Goal: Task Accomplishment & Management: Manage account settings

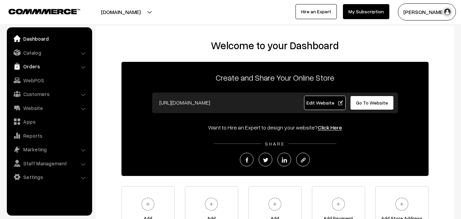
click at [34, 69] on link "Orders" at bounding box center [49, 66] width 81 height 12
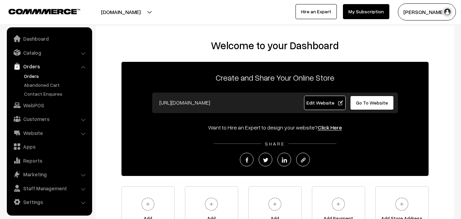
click at [33, 78] on link "Orders" at bounding box center [56, 75] width 68 height 7
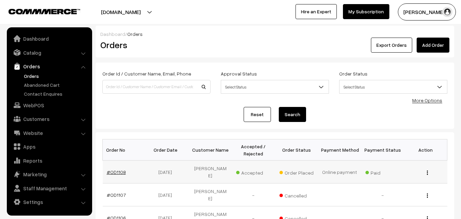
click at [118, 170] on link "#OD1108" at bounding box center [116, 172] width 19 height 6
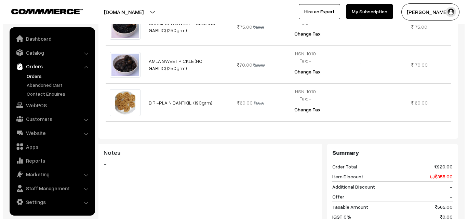
scroll to position [549, 0]
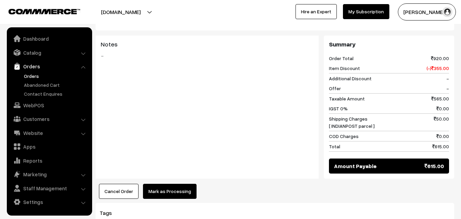
click at [161, 184] on button "Mark as Processing" at bounding box center [170, 191] width 54 height 15
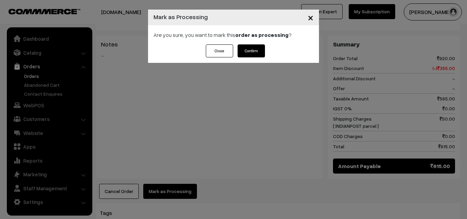
click at [258, 50] on button "Confirm" at bounding box center [250, 50] width 27 height 13
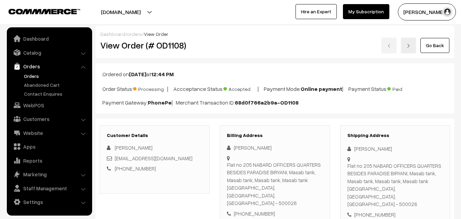
scroll to position [34, 0]
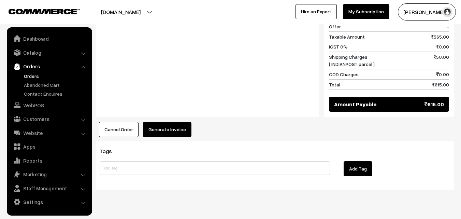
click at [164, 122] on button "Generate Invoice" at bounding box center [167, 129] width 49 height 15
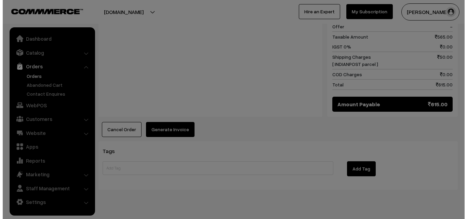
scroll to position [591, 0]
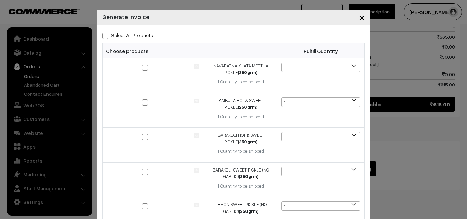
click at [98, 36] on div "Select All Products Choose products Fulfill Quantity (250grm) 1" at bounding box center [233, 187] width 273 height 325
click at [102, 33] on span at bounding box center [105, 36] width 6 height 6
click at [102, 33] on input "Select All Products" at bounding box center [104, 34] width 4 height 4
checkbox input "true"
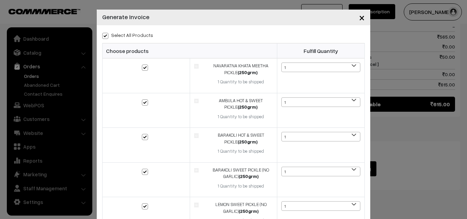
checkbox input "true"
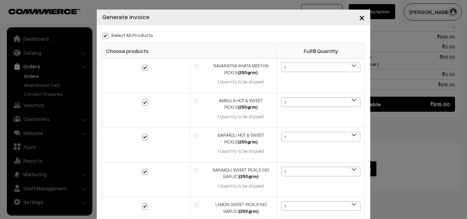
checkbox input "true"
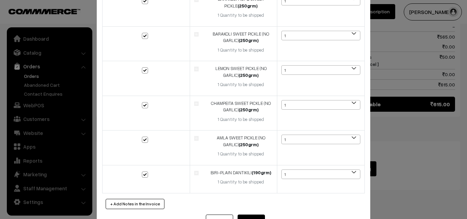
scroll to position [162, 0]
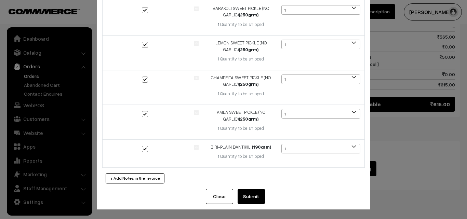
click at [244, 197] on button "Submit" at bounding box center [250, 196] width 27 height 15
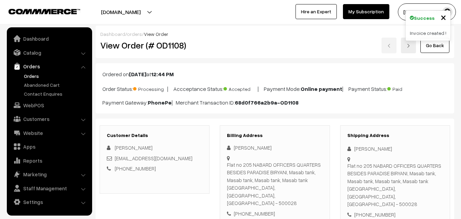
scroll to position [587, 0]
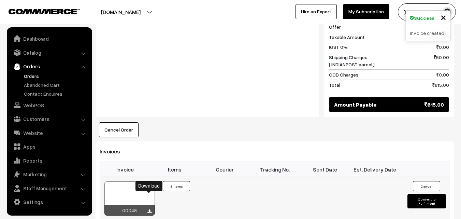
click at [148, 209] on icon at bounding box center [150, 211] width 4 height 4
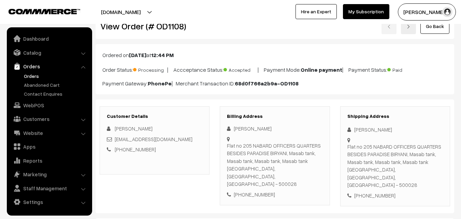
scroll to position [14, 0]
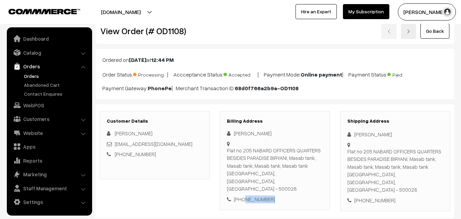
drag, startPoint x: 243, startPoint y: 184, endPoint x: 271, endPoint y: 184, distance: 28.0
click at [271, 195] on div "+91 6281022353" at bounding box center [275, 199] width 96 height 8
copy div "6281022353"
click at [324, 112] on div "Billing Address PRITESH GOGUL Flat no 205 NABARD OFFICERS QUARTERS BESIDES PARA…" at bounding box center [275, 160] width 110 height 99
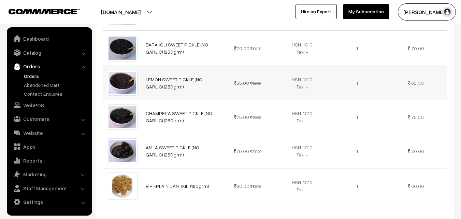
scroll to position [342, 0]
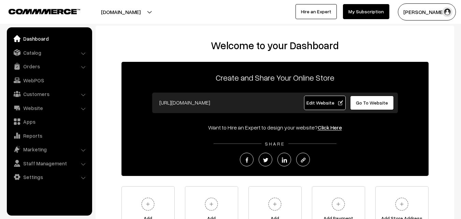
click at [21, 66] on link "Orders" at bounding box center [49, 66] width 81 height 12
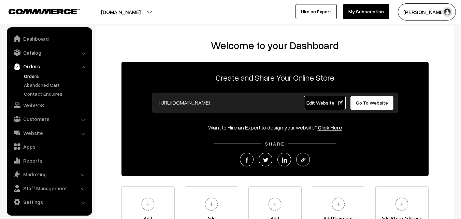
click at [41, 75] on link "Orders" at bounding box center [56, 75] width 68 height 7
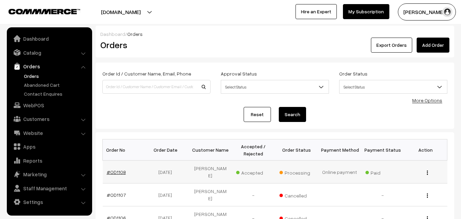
click at [114, 169] on link "#OD1108" at bounding box center [116, 172] width 19 height 6
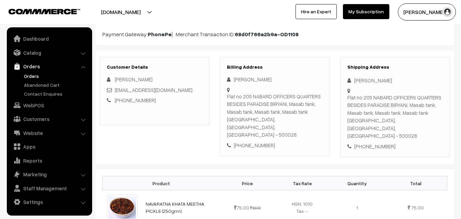
scroll to position [171, 0]
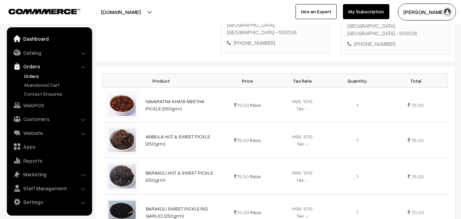
click at [26, 35] on link "Dashboard" at bounding box center [49, 38] width 81 height 12
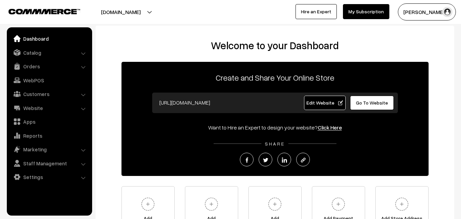
click at [379, 102] on span "Go To Website" at bounding box center [372, 103] width 32 height 6
click at [28, 65] on link "Orders" at bounding box center [49, 66] width 81 height 12
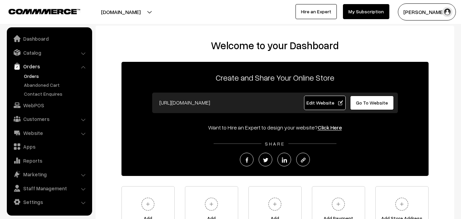
click at [33, 73] on link "Orders" at bounding box center [56, 75] width 68 height 7
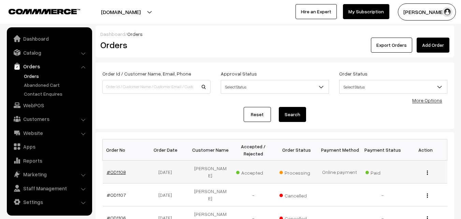
click at [121, 169] on link "#OD1108" at bounding box center [116, 172] width 19 height 6
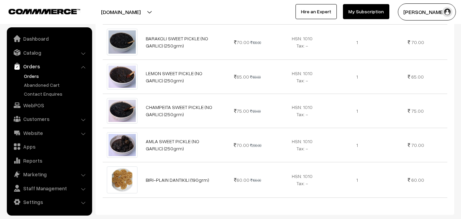
scroll to position [342, 0]
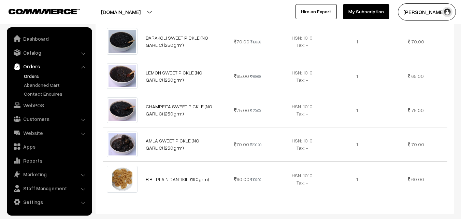
click at [29, 74] on link "Orders" at bounding box center [56, 75] width 68 height 7
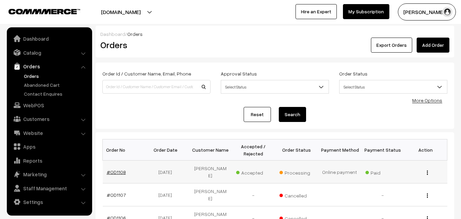
click at [121, 169] on link "#OD1108" at bounding box center [116, 172] width 19 height 6
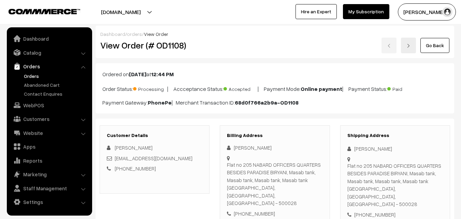
scroll to position [34, 0]
